Goal: Task Accomplishment & Management: Manage account settings

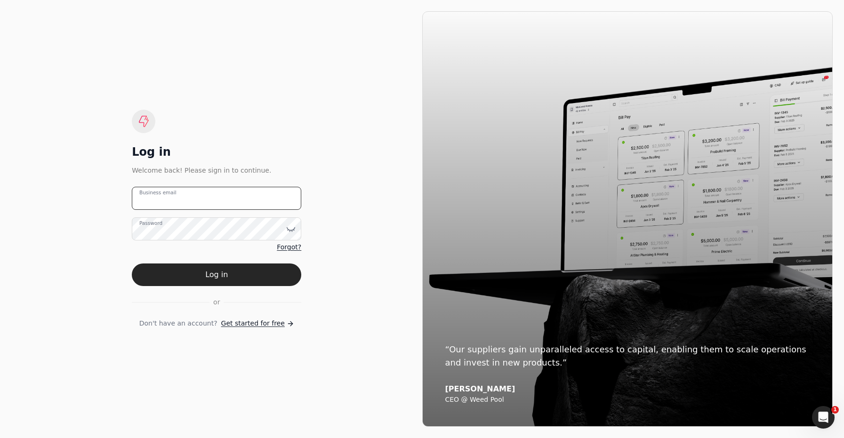
click at [244, 198] on email "Business email" at bounding box center [216, 198] width 169 height 23
type email "team+finishlinefreight@helloquickly.com"
click at [250, 281] on button "Log in" at bounding box center [216, 275] width 169 height 23
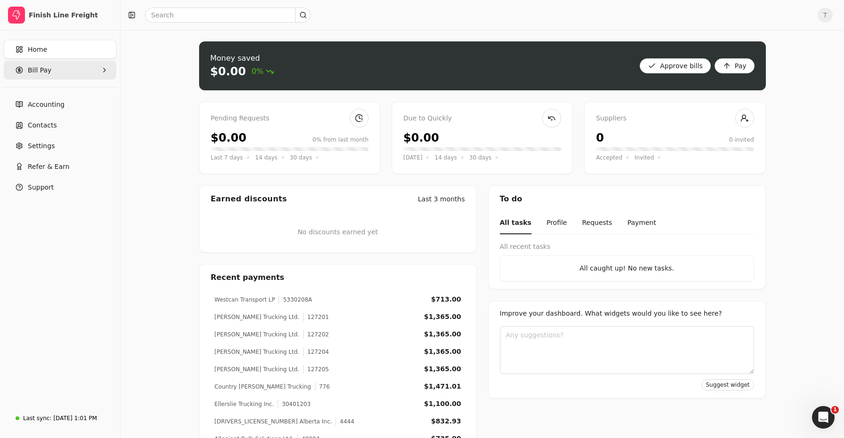
click at [59, 67] on Pay "Bill Pay" at bounding box center [60, 70] width 113 height 19
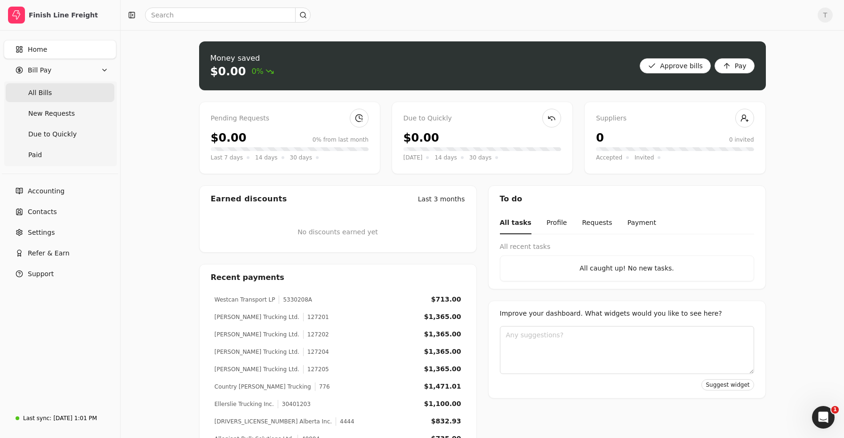
drag, startPoint x: 76, startPoint y: 100, endPoint x: 101, endPoint y: 102, distance: 24.5
click at [76, 100] on Bills "All Bills" at bounding box center [60, 92] width 109 height 19
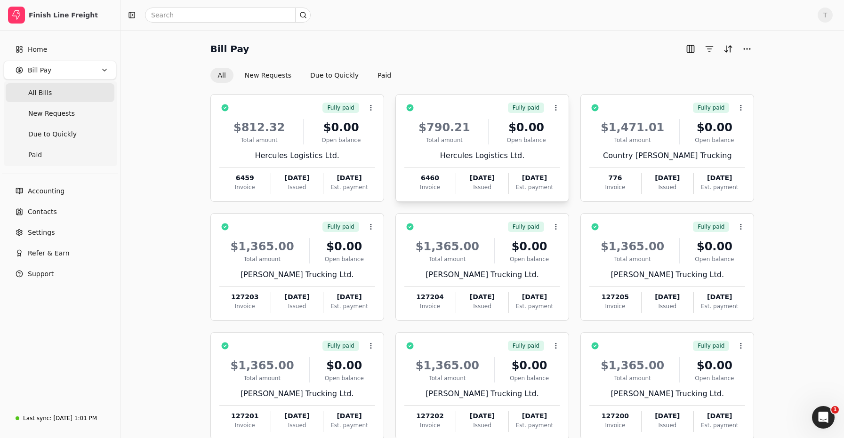
scroll to position [55, 0]
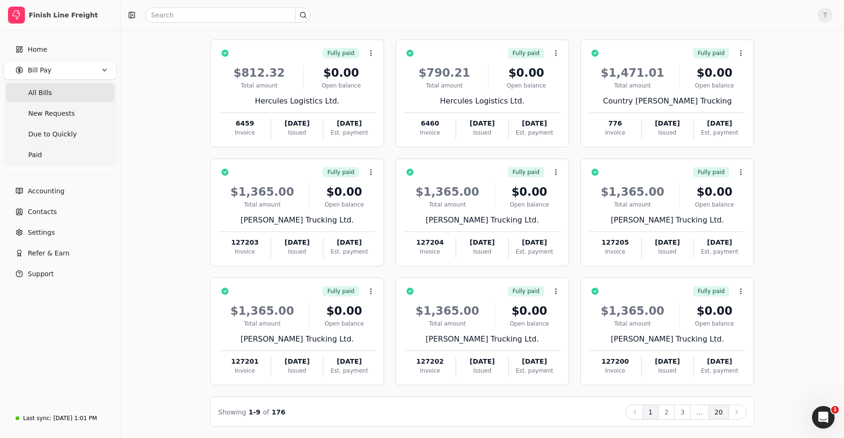
click at [724, 416] on button "20" at bounding box center [718, 412] width 21 height 15
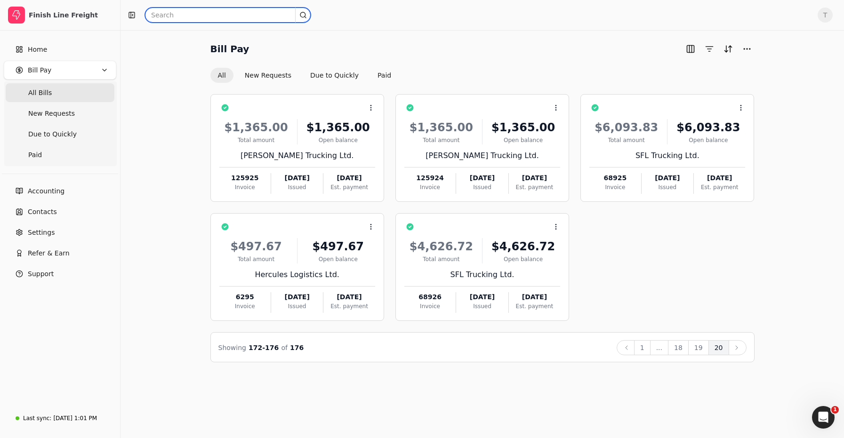
click at [221, 17] on input "text" at bounding box center [228, 15] width 166 height 15
type input "Quickly"
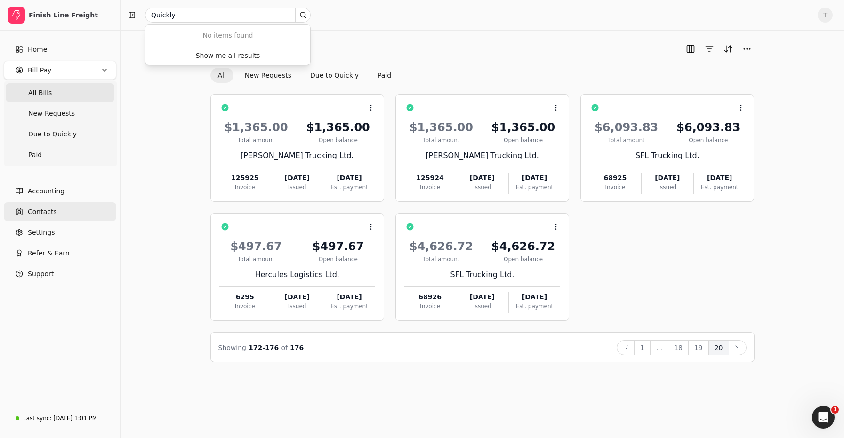
click at [42, 213] on span "Contacts" at bounding box center [42, 212] width 29 height 10
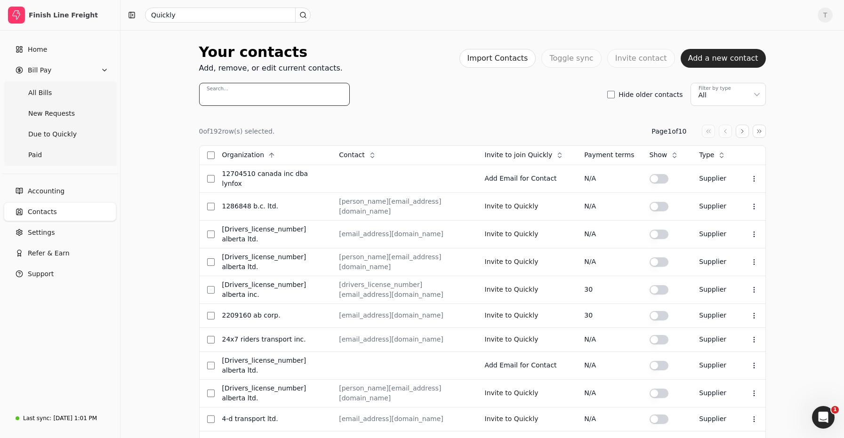
click at [265, 94] on input "Search..." at bounding box center [274, 94] width 151 height 23
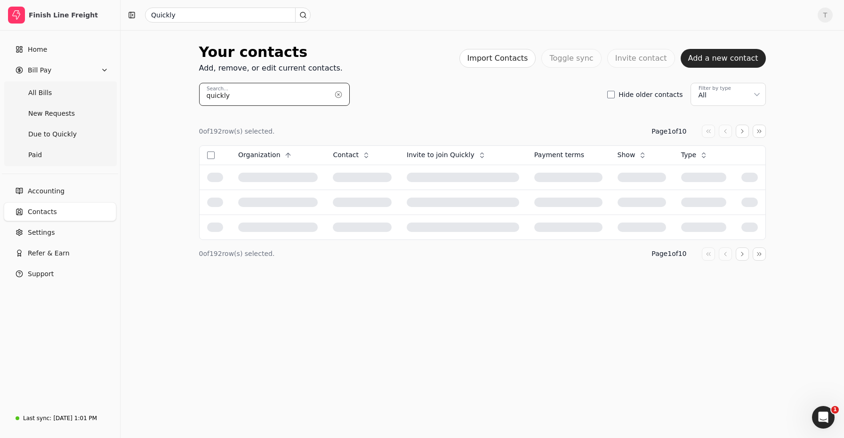
type input "quickly"
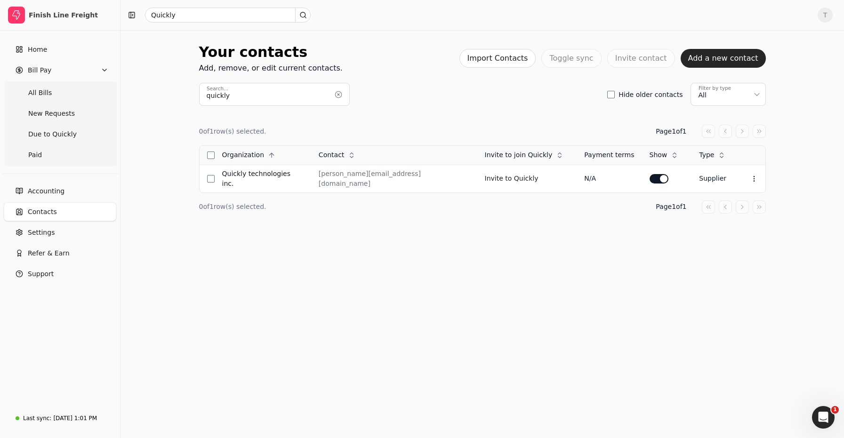
drag, startPoint x: 338, startPoint y: 92, endPoint x: 304, endPoint y: 163, distance: 79.0
click at [338, 92] on button "button" at bounding box center [338, 94] width 15 height 15
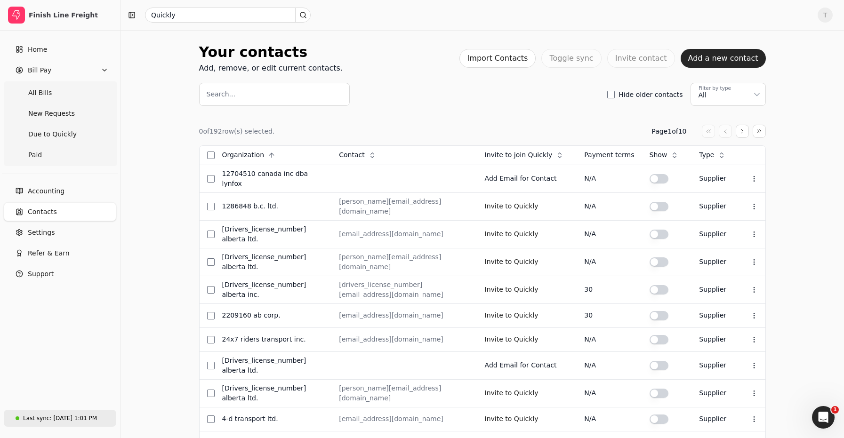
click at [80, 416] on div "[DATE] 1:01 PM" at bounding box center [75, 418] width 44 height 8
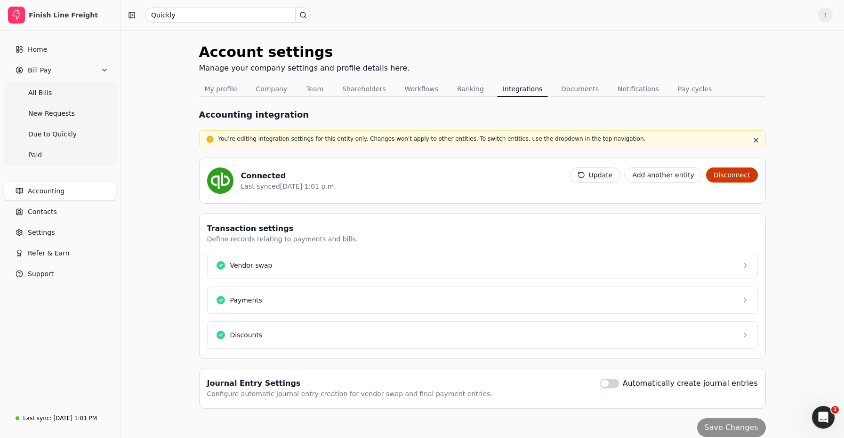
drag, startPoint x: 594, startPoint y: 176, endPoint x: 584, endPoint y: 188, distance: 15.4
click at [593, 176] on button "Update" at bounding box center [595, 175] width 51 height 15
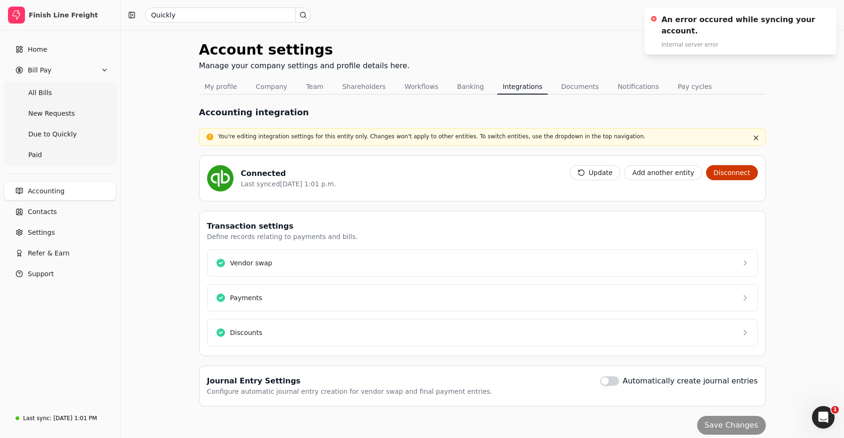
scroll to position [4, 0]
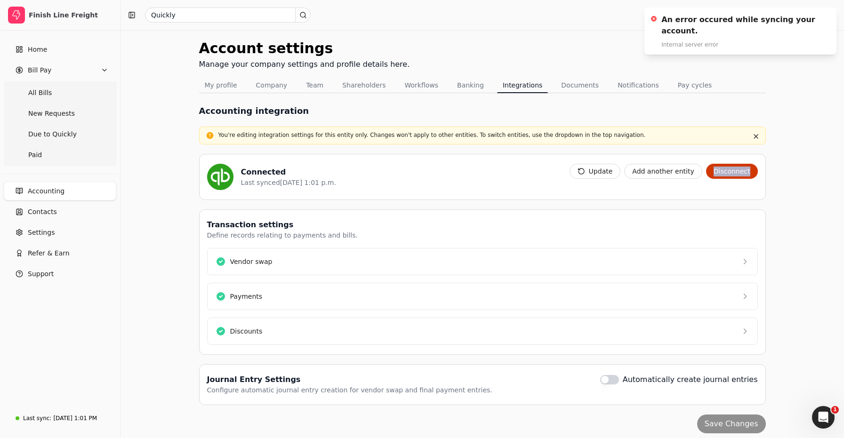
drag, startPoint x: 781, startPoint y: 164, endPoint x: 783, endPoint y: 149, distance: 15.6
click at [781, 164] on div "Account settings Manage your company settings and profile details here. My prof…" at bounding box center [483, 235] width 724 height 419
click at [827, 16] on icon "Notifications (F8)" at bounding box center [827, 17] width 8 height 8
drag, startPoint x: 480, startPoint y: 165, endPoint x: 490, endPoint y: 165, distance: 10.4
click at [480, 165] on div "Connected Last synced Aug 20, 1:01 p.m." at bounding box center [384, 177] width 355 height 26
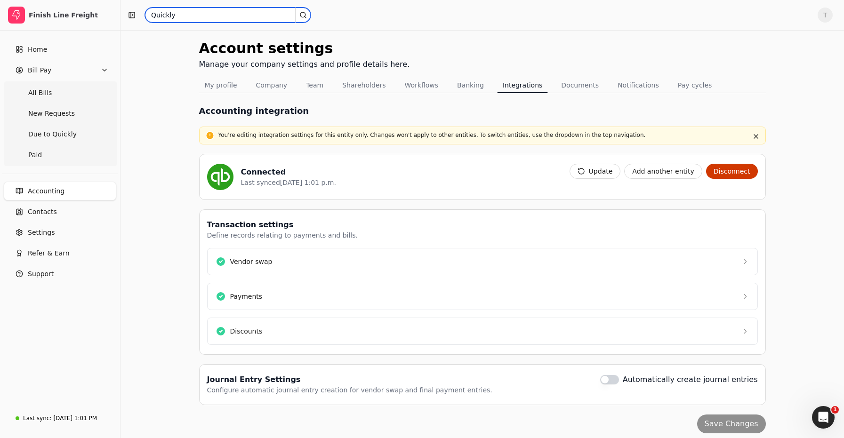
click at [272, 12] on input "Quickly" at bounding box center [228, 15] width 166 height 15
drag, startPoint x: 199, startPoint y: 17, endPoint x: 52, endPoint y: 7, distance: 147.2
click at [52, 7] on div "Finish Line Freight Home Bill Pay All Bills New Requests Due to Quickly Paid Ac…" at bounding box center [422, 220] width 844 height 449
click at [149, 100] on div "Account settings Manage your company settings and profile details here. My prof…" at bounding box center [483, 235] width 724 height 419
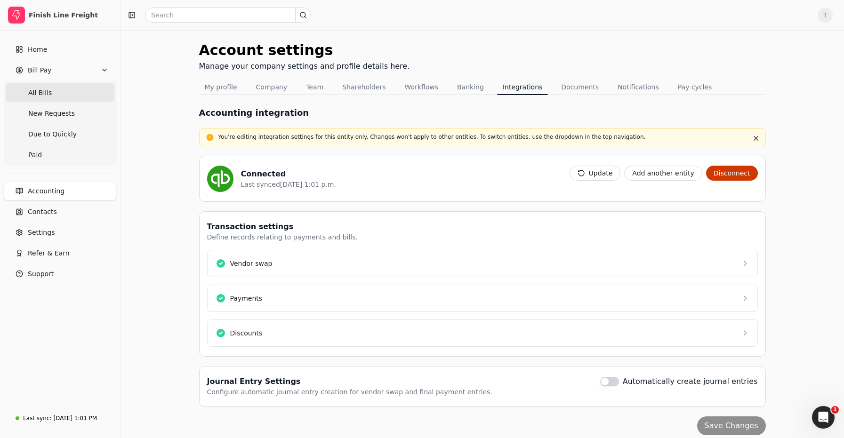
scroll to position [1, 0]
click at [50, 90] on Bills "All Bills" at bounding box center [60, 92] width 109 height 19
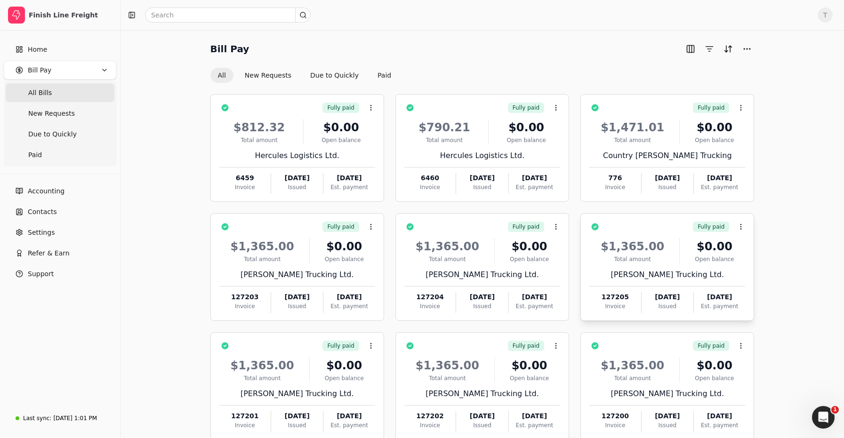
scroll to position [55, 0]
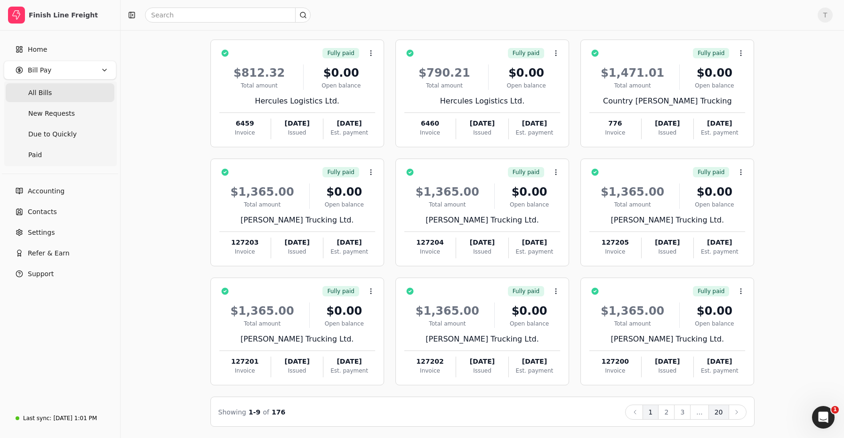
click at [723, 413] on button "20" at bounding box center [718, 412] width 21 height 15
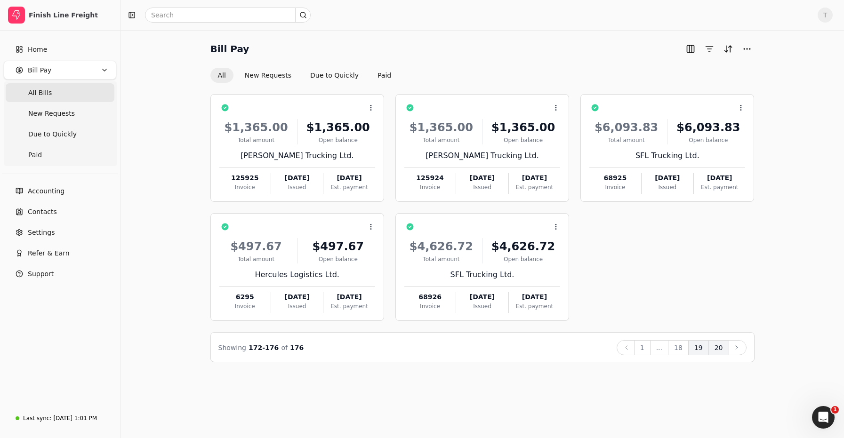
click at [701, 348] on button "19" at bounding box center [698, 347] width 21 height 15
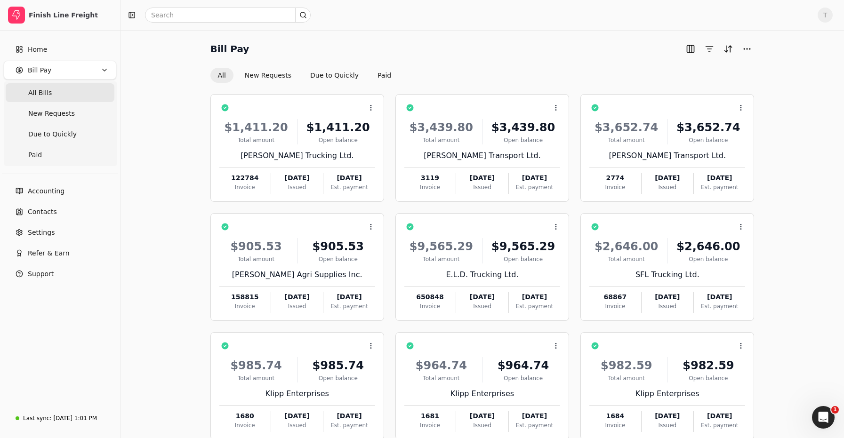
scroll to position [55, 0]
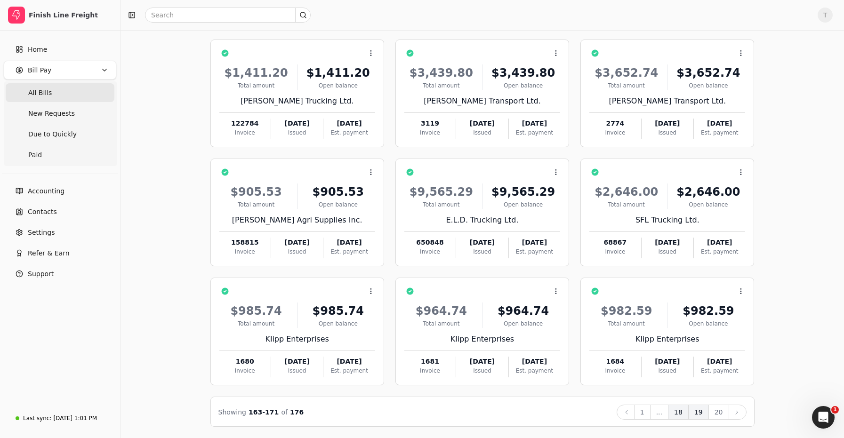
click at [682, 414] on button "18" at bounding box center [678, 412] width 21 height 15
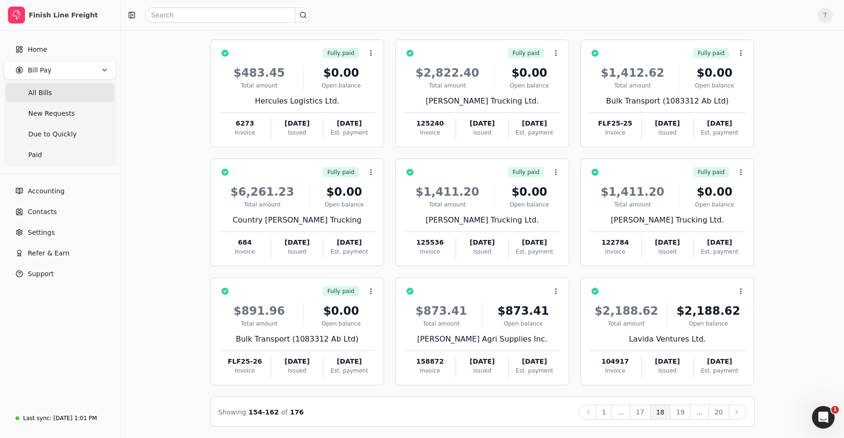
scroll to position [0, 0]
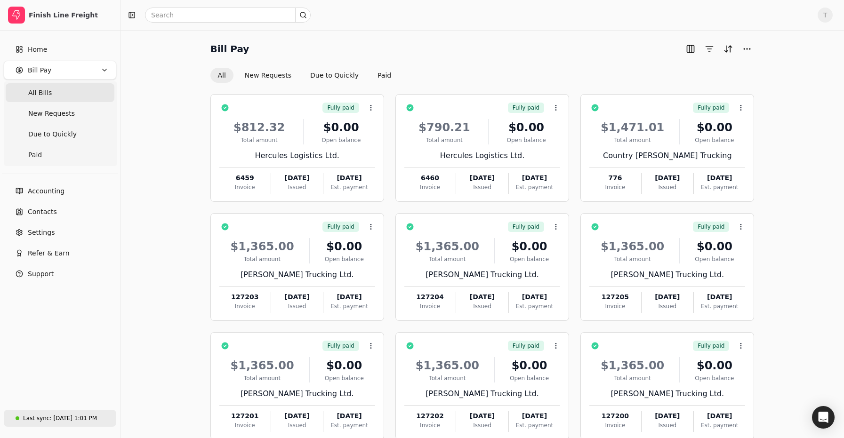
click at [62, 416] on div "[DATE] 1:01 PM" at bounding box center [75, 418] width 44 height 8
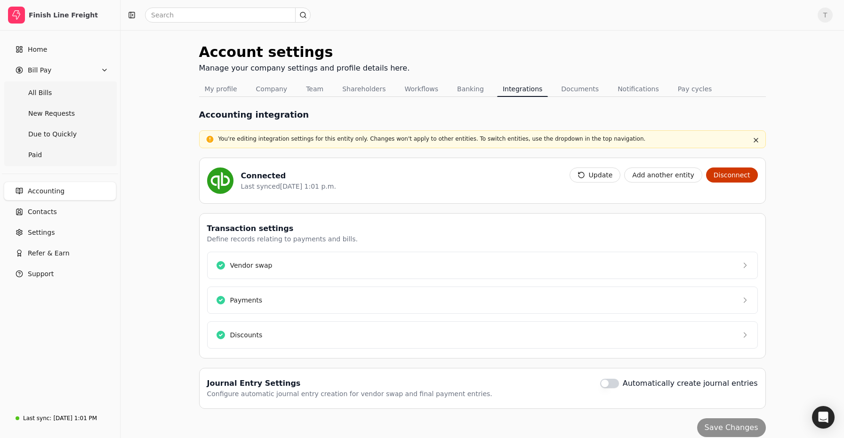
click at [596, 172] on button "Update" at bounding box center [595, 175] width 51 height 15
click at [829, 17] on icon "Notifications (F8)" at bounding box center [827, 17] width 8 height 8
click at [755, 138] on button "button" at bounding box center [755, 140] width 11 height 11
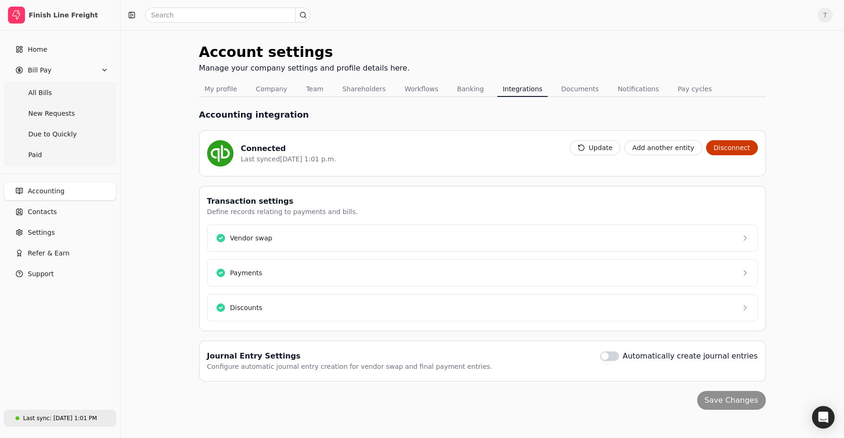
click at [83, 418] on div "[DATE] 1:01 PM" at bounding box center [75, 418] width 44 height 8
click at [46, 90] on span "All Bills" at bounding box center [40, 93] width 24 height 10
drag, startPoint x: 41, startPoint y: 91, endPoint x: 106, endPoint y: 104, distance: 66.7
click at [41, 91] on span "All Bills" at bounding box center [40, 93] width 24 height 10
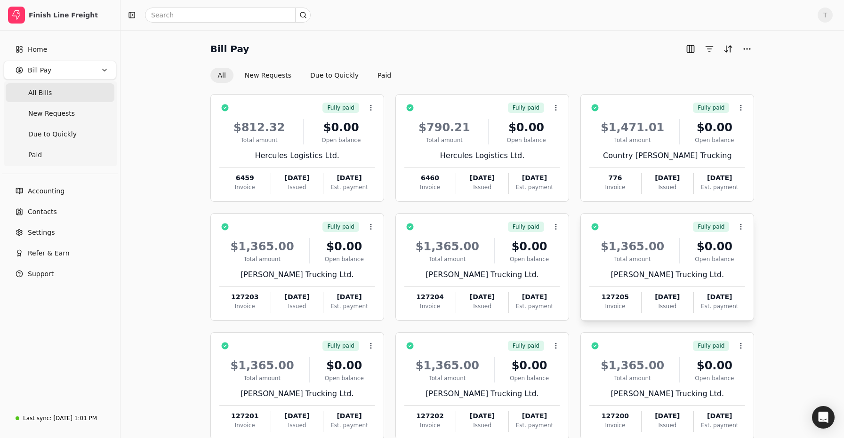
scroll to position [55, 0]
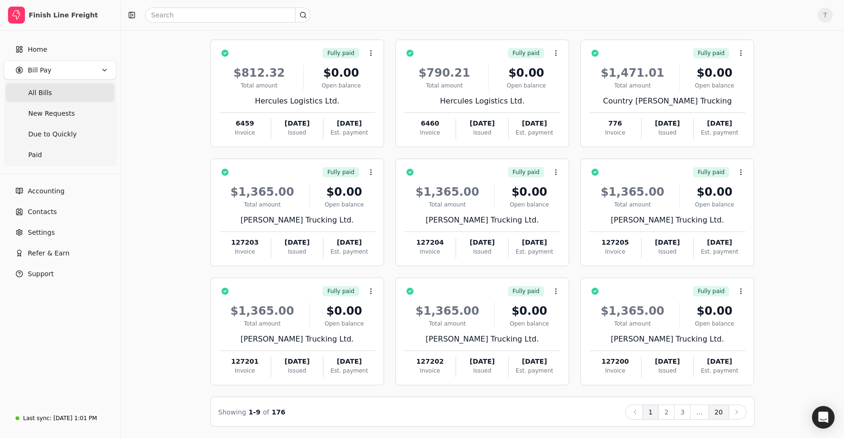
click at [716, 418] on button "20" at bounding box center [718, 412] width 21 height 15
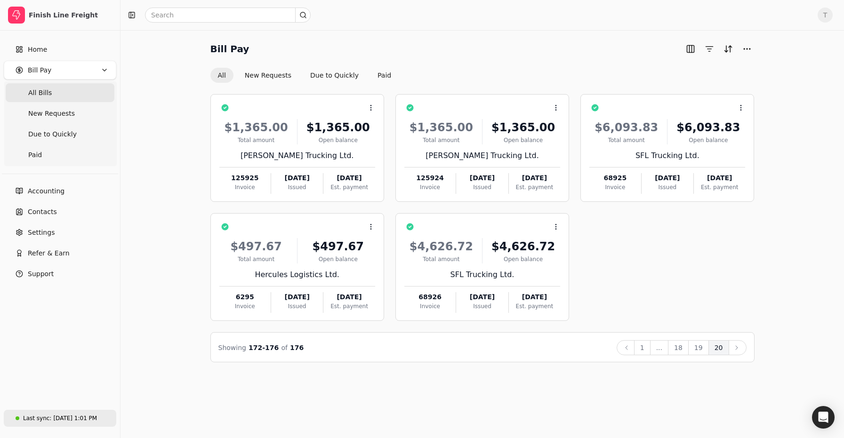
drag, startPoint x: 69, startPoint y: 420, endPoint x: 87, endPoint y: 419, distance: 17.9
click at [69, 420] on div "[DATE] 1:01 PM" at bounding box center [75, 418] width 44 height 8
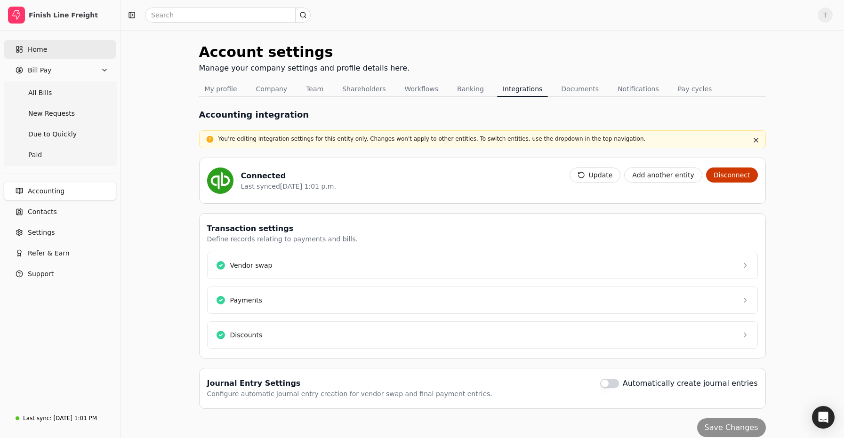
click at [46, 45] on link "Home" at bounding box center [60, 49] width 113 height 19
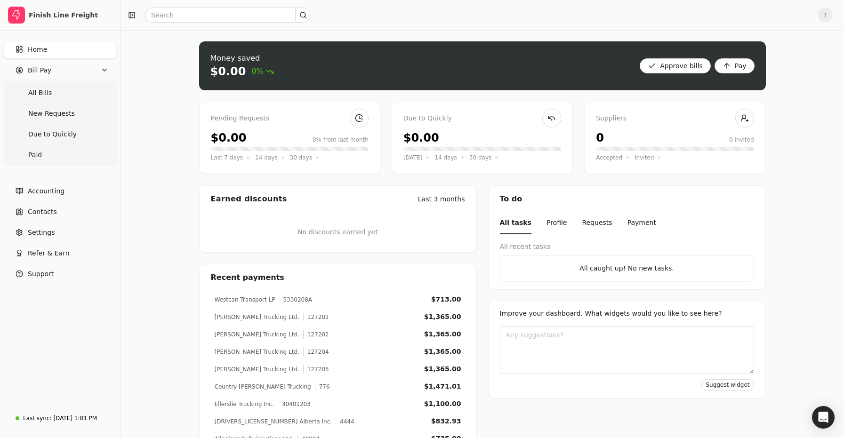
drag, startPoint x: 65, startPoint y: 413, endPoint x: 92, endPoint y: 406, distance: 27.7
click at [65, 413] on div "Last sync: [DATE] 1:01 PM" at bounding box center [56, 419] width 81 height 16
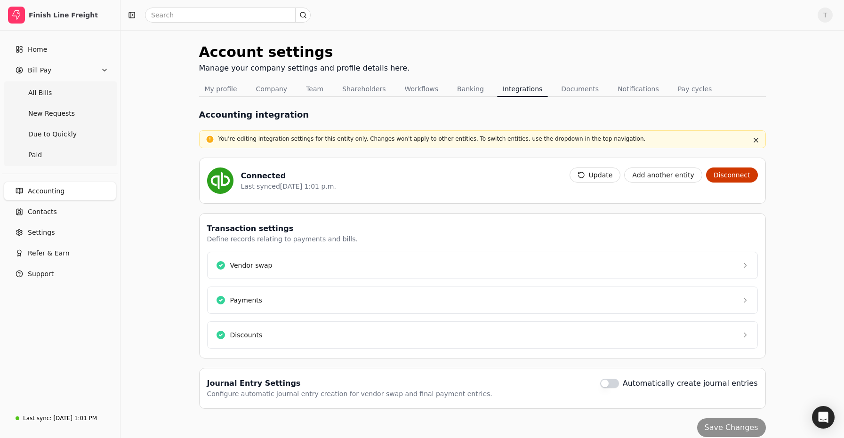
click at [615, 178] on button "Update" at bounding box center [595, 175] width 51 height 15
